Goal: Task Accomplishment & Management: Manage account settings

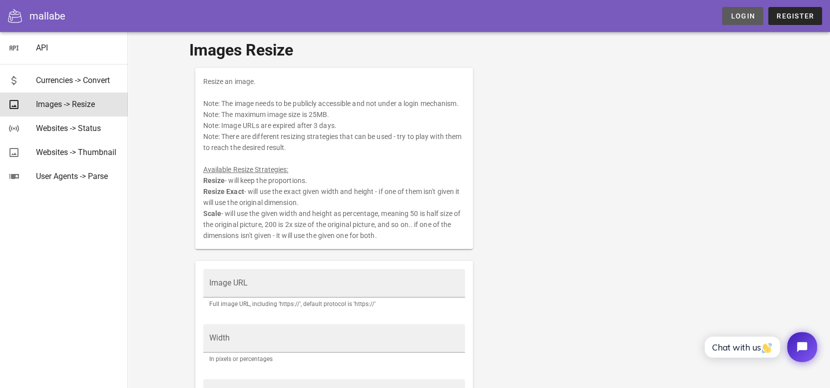
click at [746, 17] on span "Login" at bounding box center [742, 16] width 24 height 8
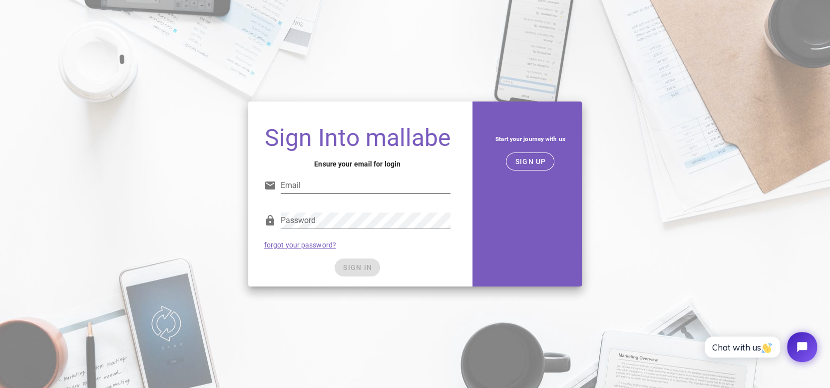
type input "markfulton.com@gmail.com"
click at [369, 269] on div "SIGN IN" at bounding box center [357, 267] width 187 height 18
click at [363, 266] on span "SIGN IN" at bounding box center [357, 267] width 29 height 8
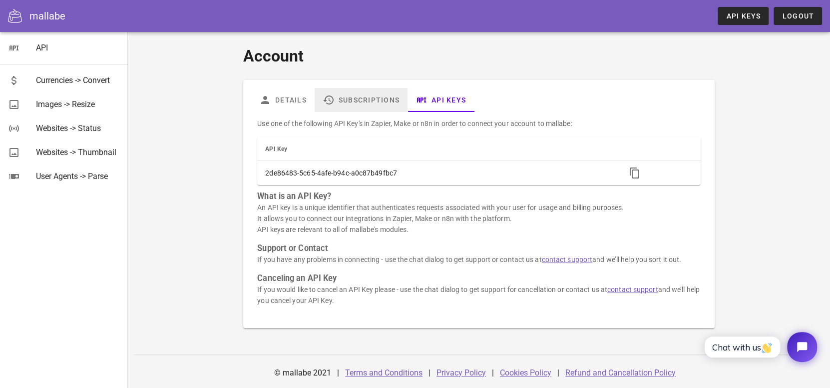
click at [343, 97] on link "Subscriptions" at bounding box center [361, 100] width 93 height 24
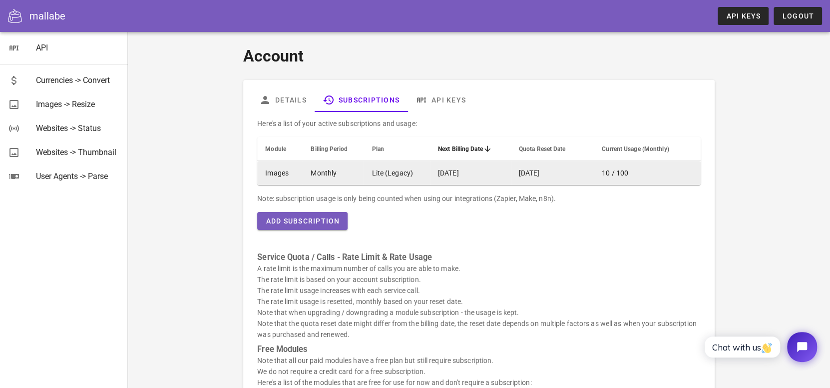
click at [607, 173] on span "10 / 100" at bounding box center [615, 173] width 26 height 8
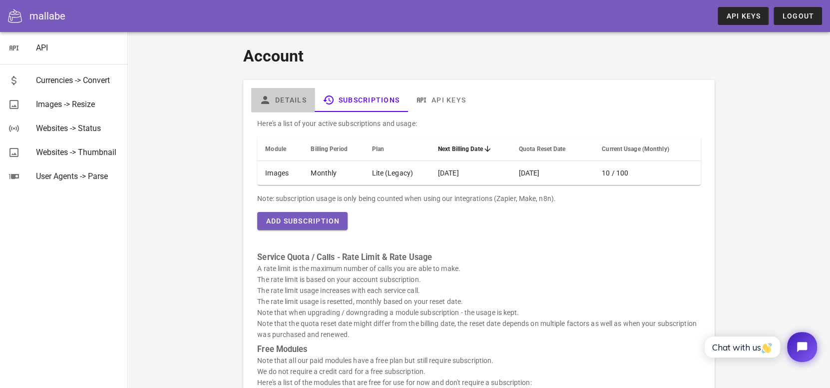
click at [285, 99] on link "Details" at bounding box center [282, 100] width 63 height 24
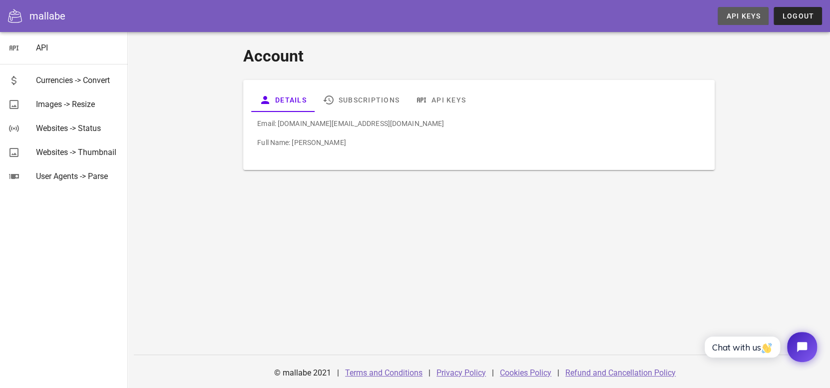
click at [738, 16] on span "API Keys" at bounding box center [743, 16] width 35 height 8
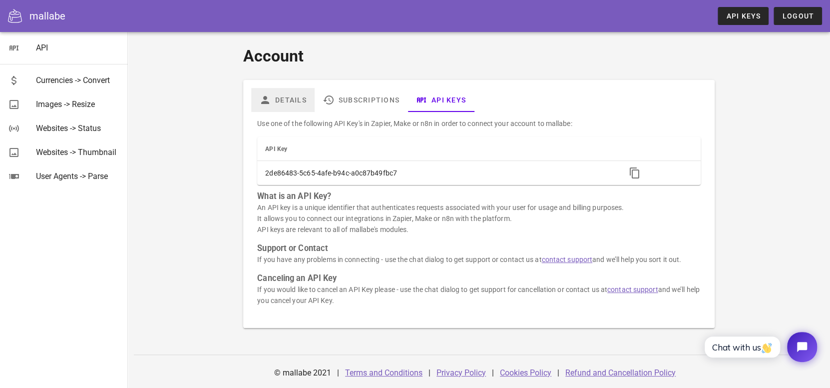
click at [297, 99] on link "Details" at bounding box center [282, 100] width 63 height 24
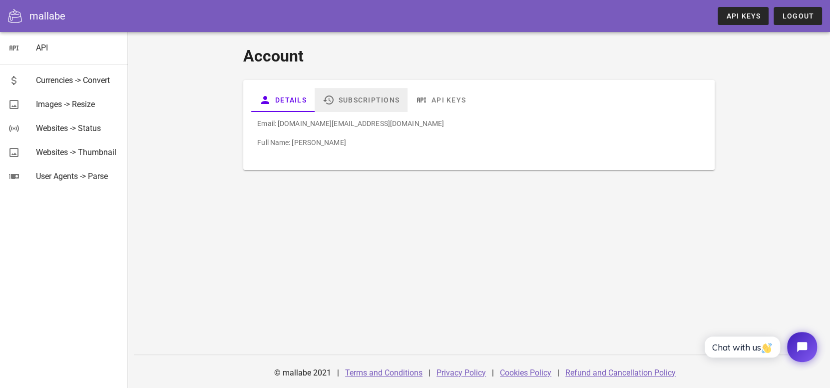
click at [370, 93] on link "Subscriptions" at bounding box center [361, 100] width 93 height 24
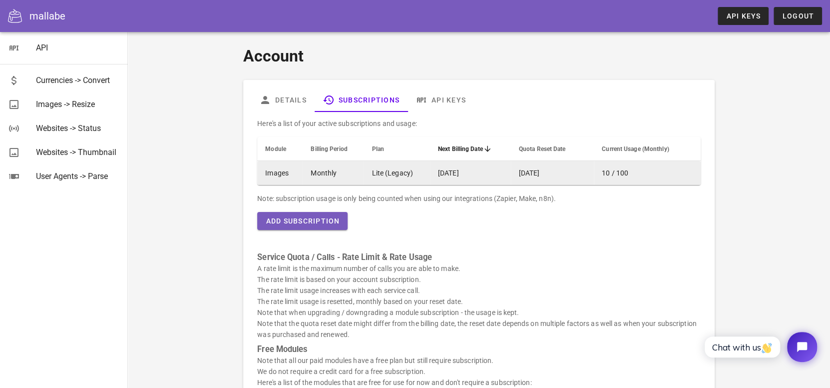
drag, startPoint x: 639, startPoint y: 172, endPoint x: 577, endPoint y: 172, distance: 61.4
click at [577, 172] on tr "Images Monthly Lite (Legacy) [DATE] [DATE] 10 / 100" at bounding box center [478, 173] width 443 height 24
click at [577, 172] on td "[DATE]" at bounding box center [552, 173] width 83 height 24
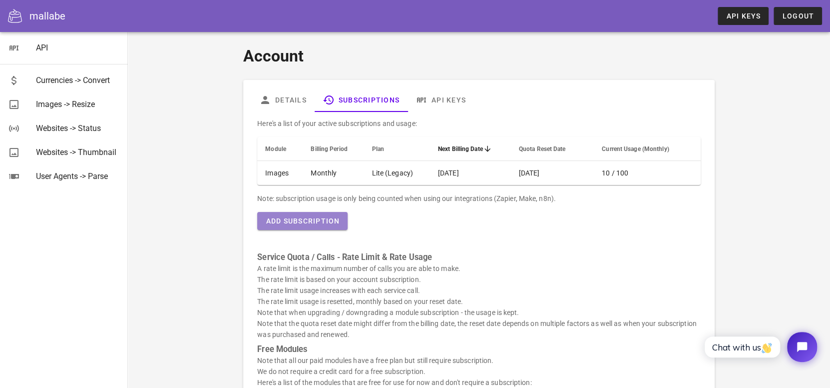
click at [321, 221] on span "Add Subscription" at bounding box center [302, 221] width 74 height 8
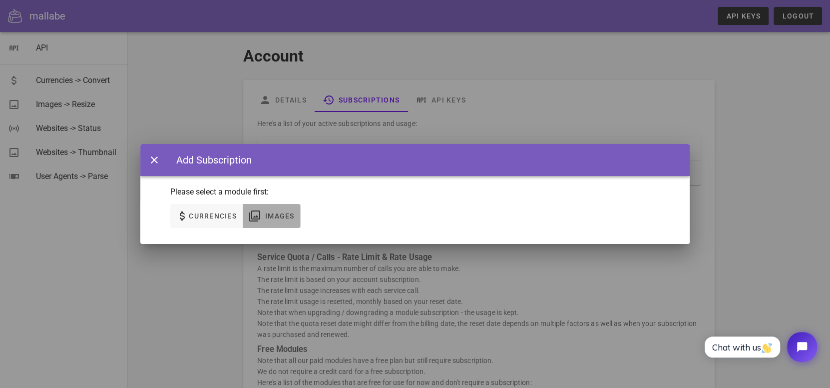
click at [286, 217] on span "Images" at bounding box center [280, 216] width 30 height 8
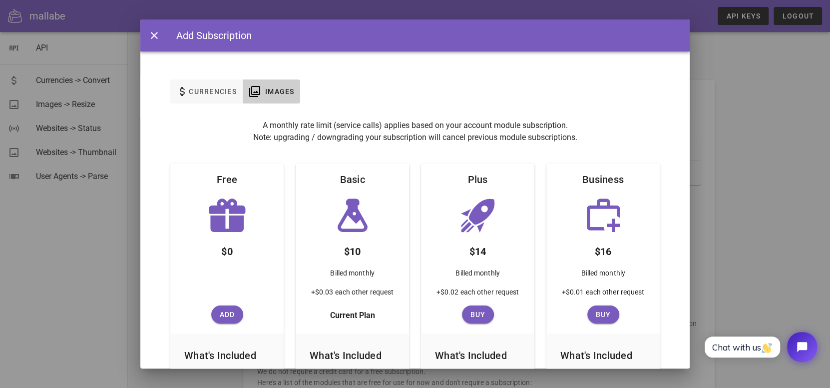
click at [743, 81] on div at bounding box center [415, 194] width 830 height 388
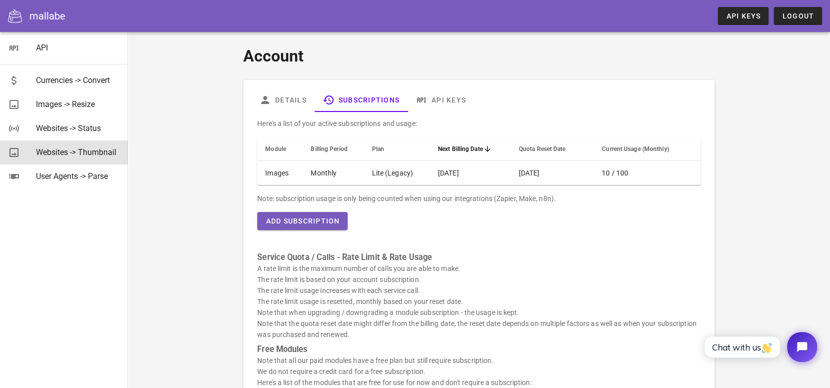
click at [75, 152] on div "Websites -> Thumbnail" at bounding box center [78, 151] width 84 height 9
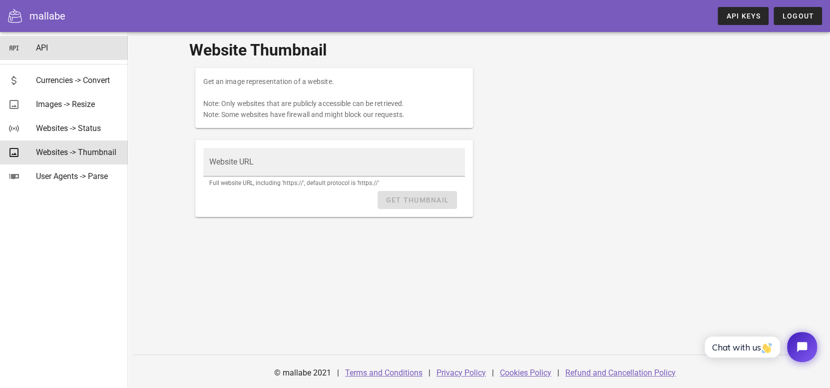
click at [48, 53] on div "API" at bounding box center [78, 47] width 84 height 21
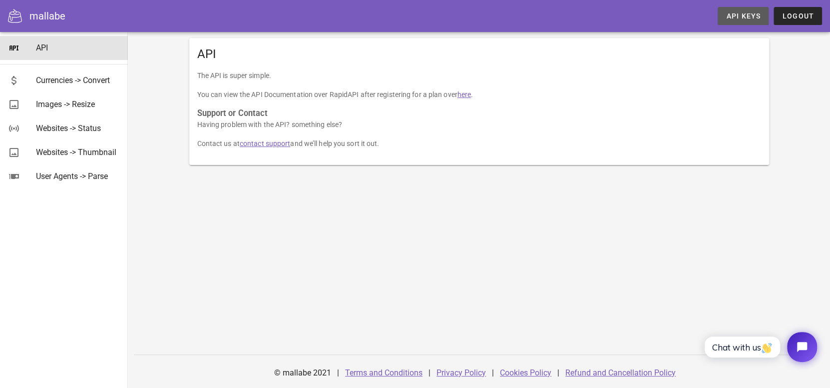
click at [755, 15] on span "API Keys" at bounding box center [743, 16] width 35 height 8
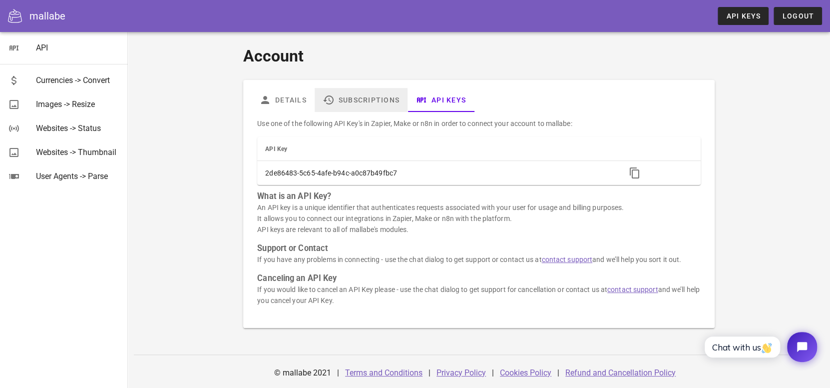
click at [352, 100] on link "Subscriptions" at bounding box center [361, 100] width 93 height 24
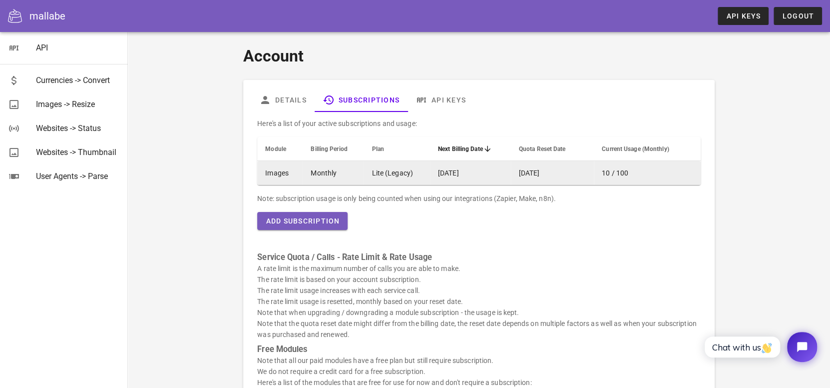
click at [654, 174] on td "10 / 100" at bounding box center [647, 173] width 107 height 24
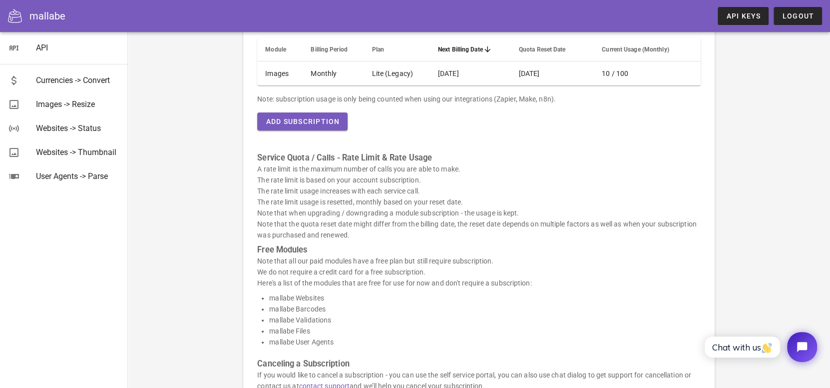
scroll to position [199, 0]
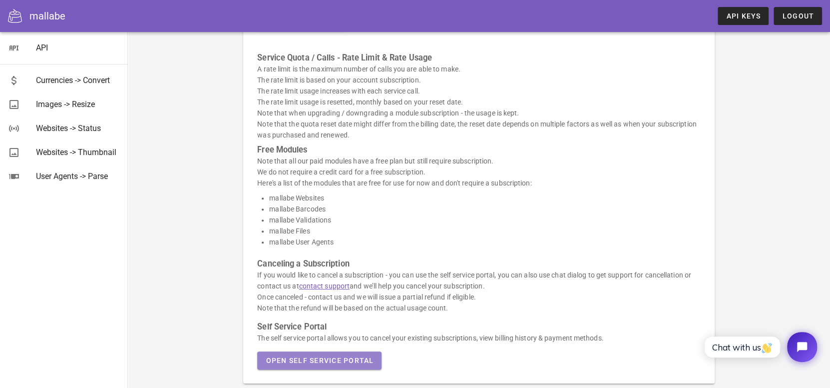
click at [341, 357] on span "Open Self Service Portal" at bounding box center [319, 360] width 108 height 8
